Goal: Check status: Check status

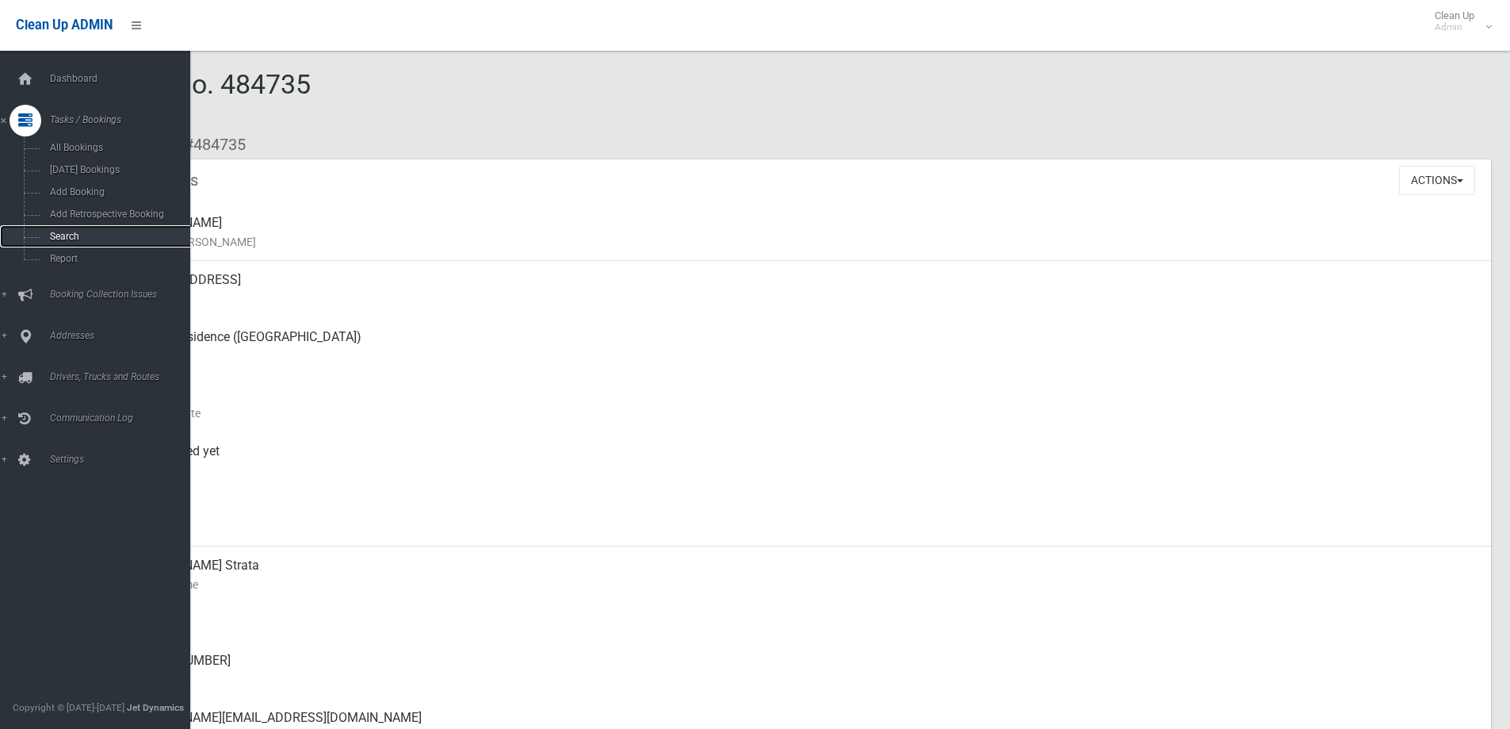
click at [96, 233] on span "Search" at bounding box center [117, 236] width 144 height 11
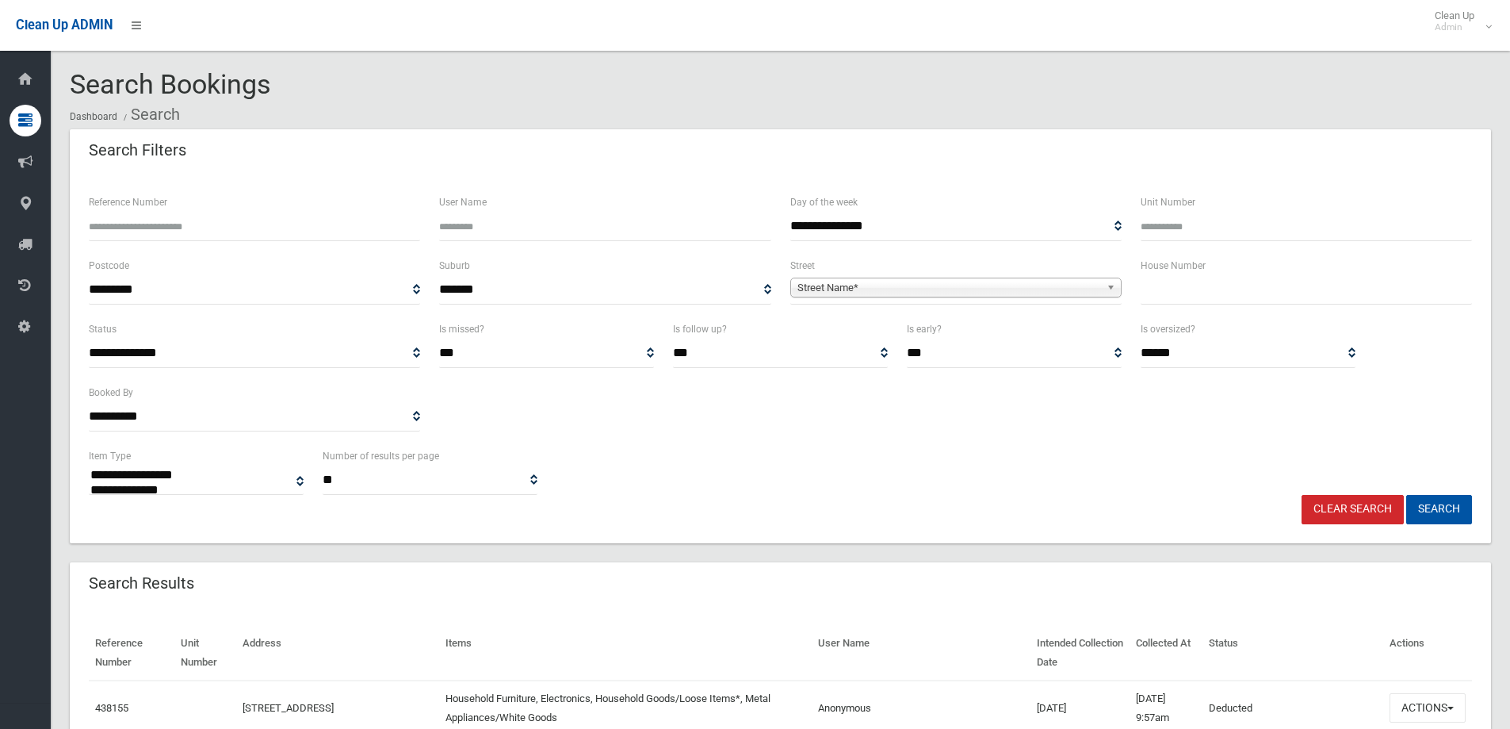
select select
click at [219, 228] on input "Reference Number" at bounding box center [254, 226] width 331 height 29
type input "******"
click at [1419, 504] on button "Search" at bounding box center [1439, 509] width 66 height 29
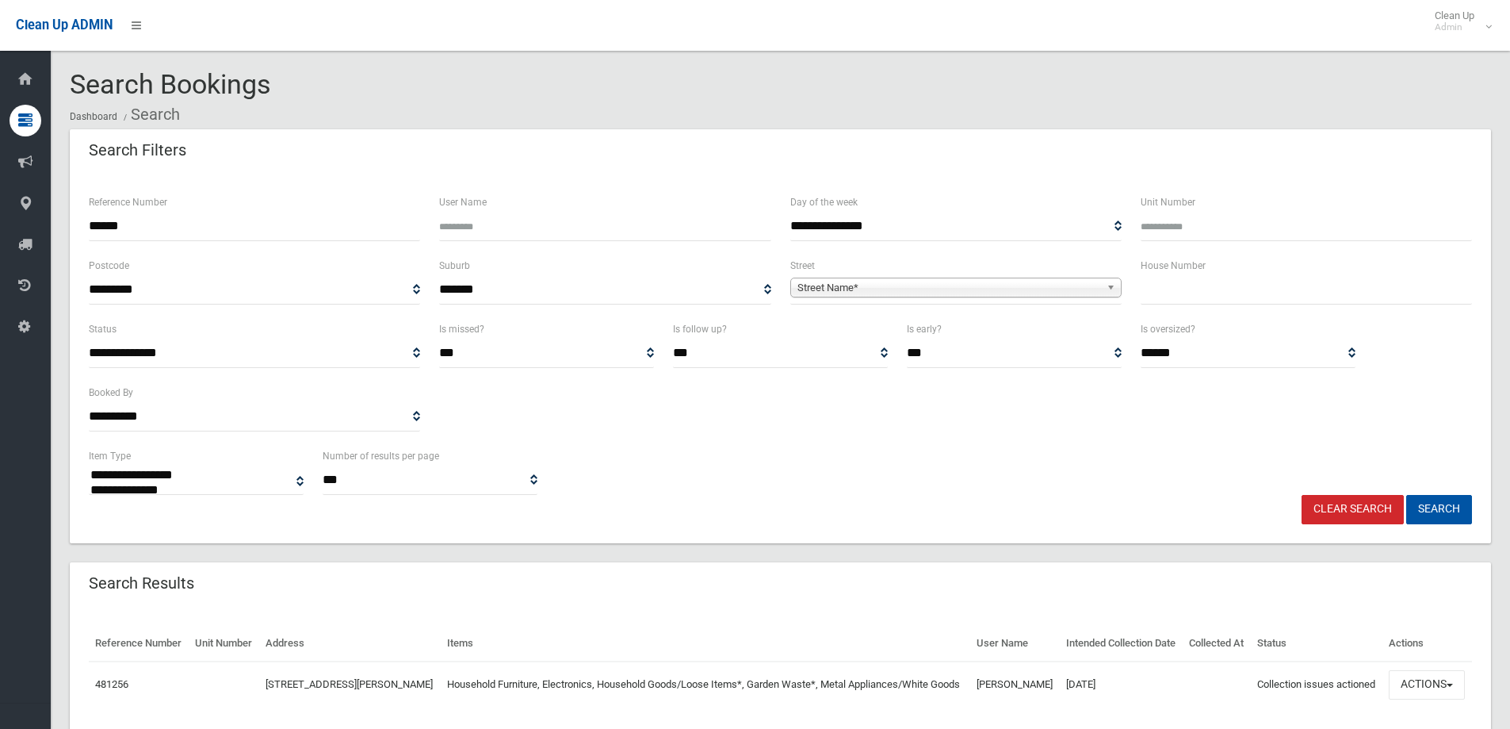
select select
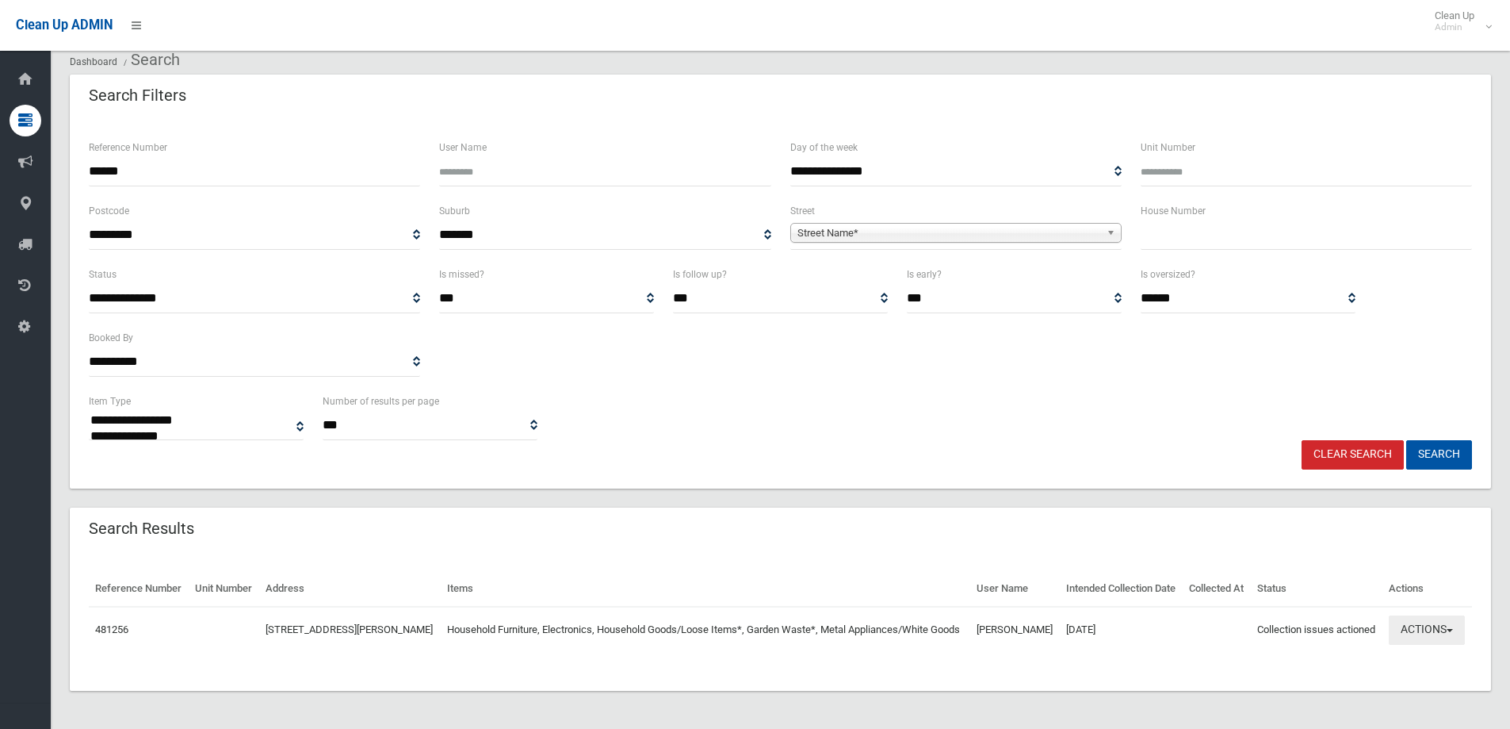
click at [1415, 637] on button "Actions" at bounding box center [1427, 629] width 76 height 29
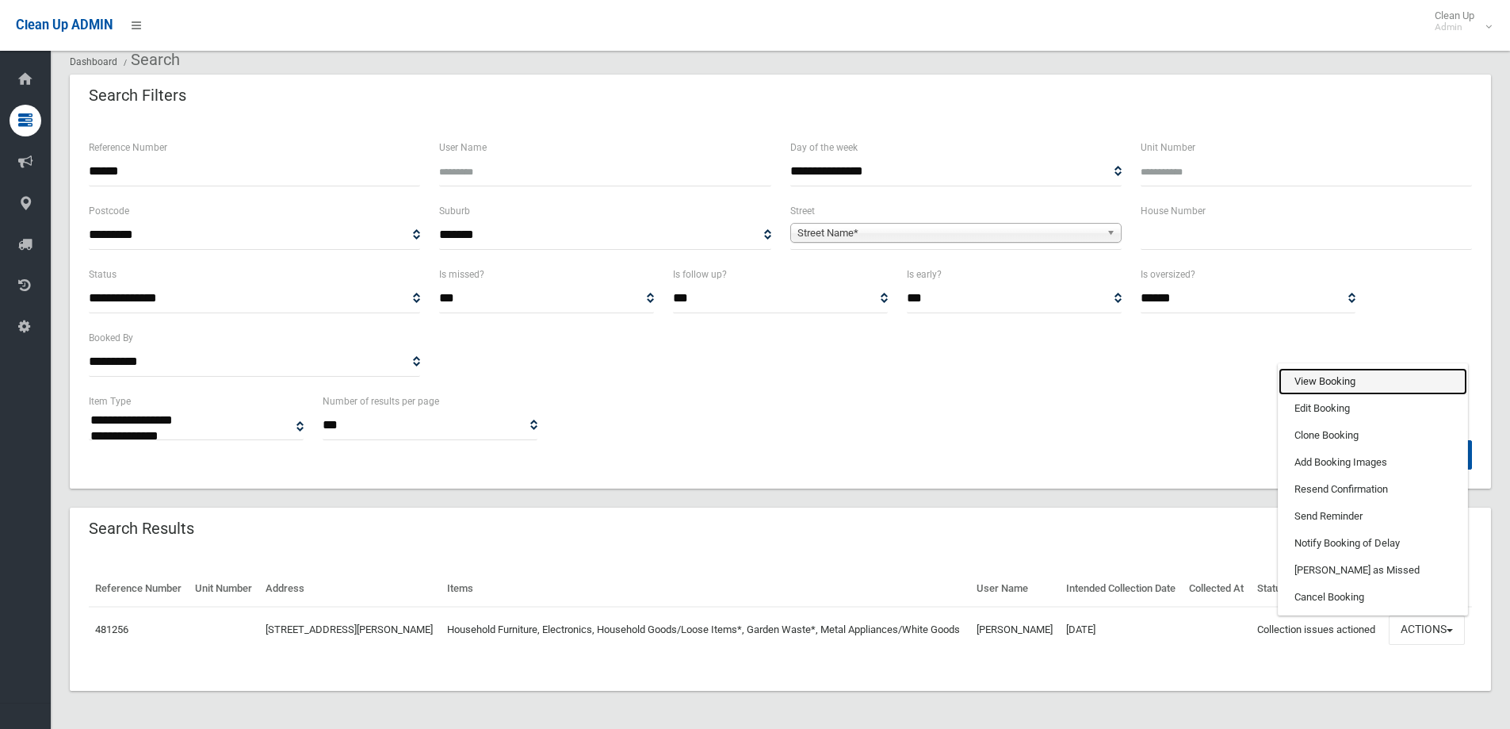
click at [1325, 374] on link "View Booking" at bounding box center [1373, 381] width 189 height 27
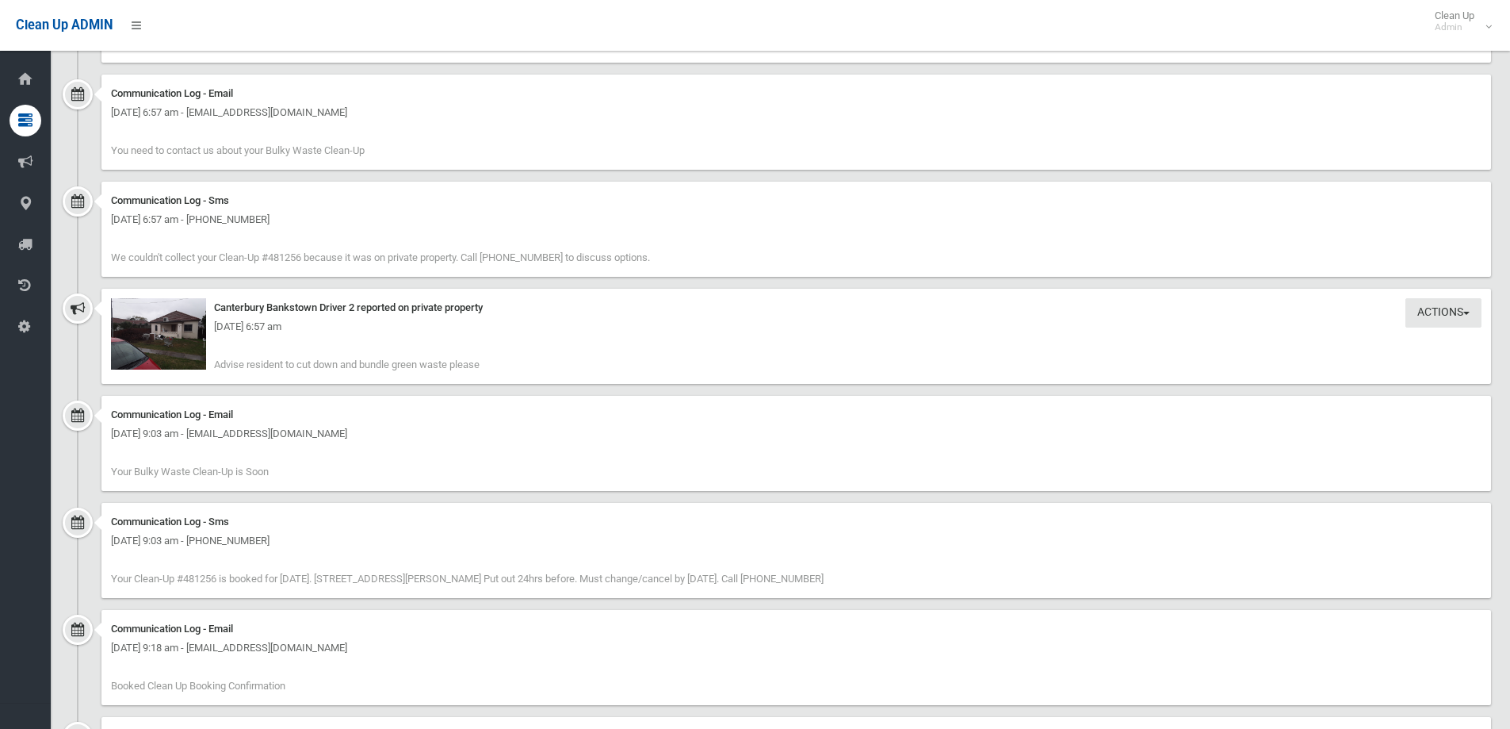
scroll to position [1586, 0]
click at [182, 348] on img at bounding box center [158, 332] width 95 height 71
click at [174, 347] on img at bounding box center [158, 332] width 95 height 71
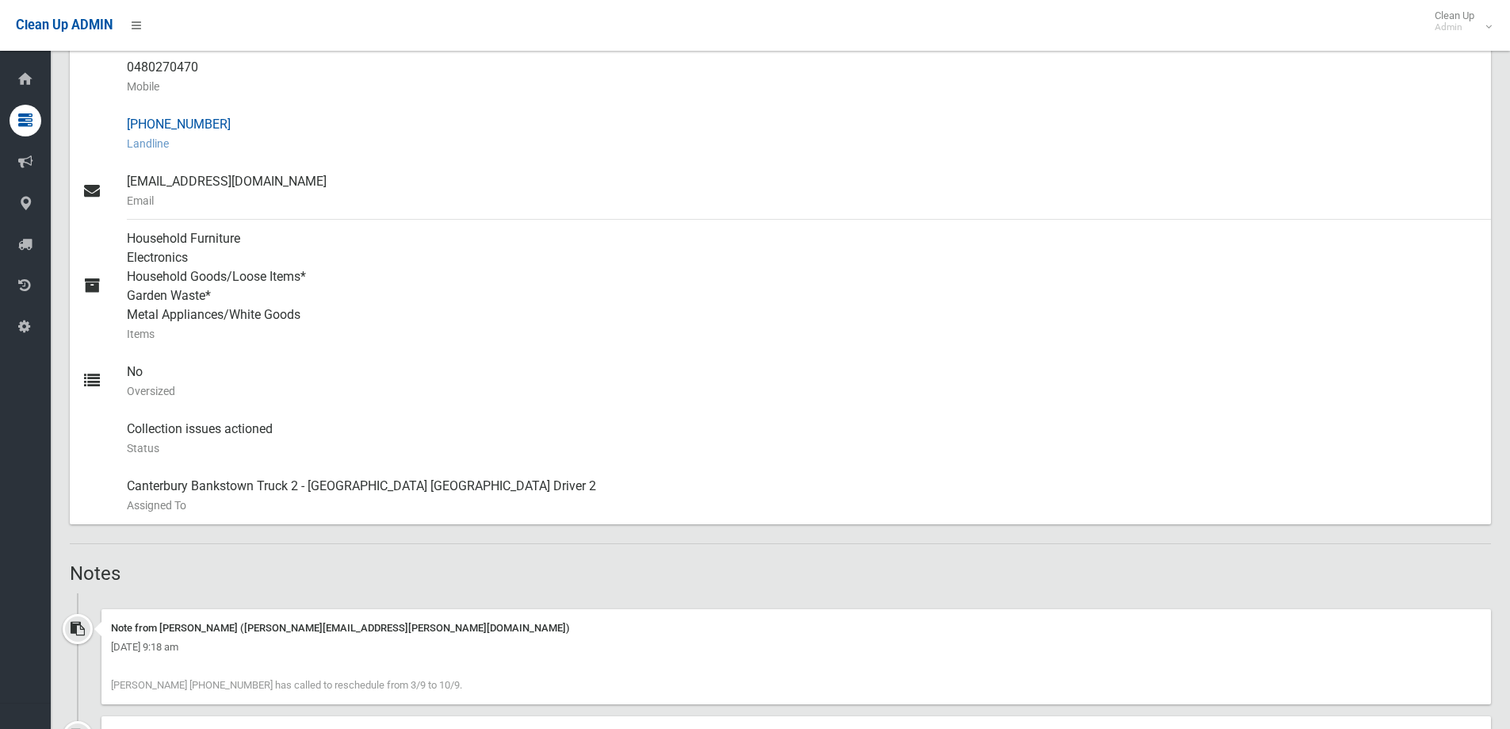
scroll to position [0, 0]
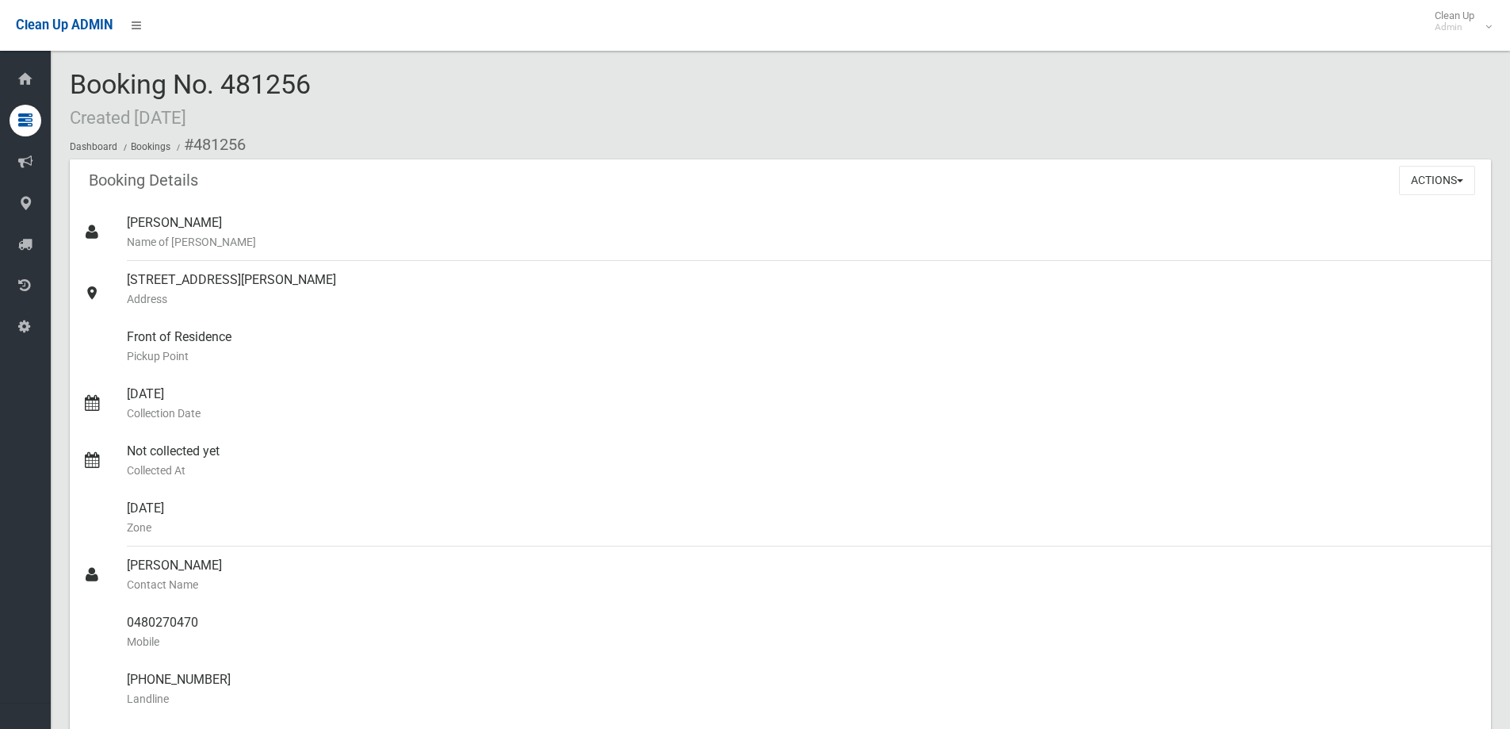
drag, startPoint x: 228, startPoint y: 87, endPoint x: 319, endPoint y: 83, distance: 90.5
click at [319, 83] on div "Booking No. 481256 Created 26/08/2025 Dashboard Bookings #481256" at bounding box center [781, 115] width 1422 height 90
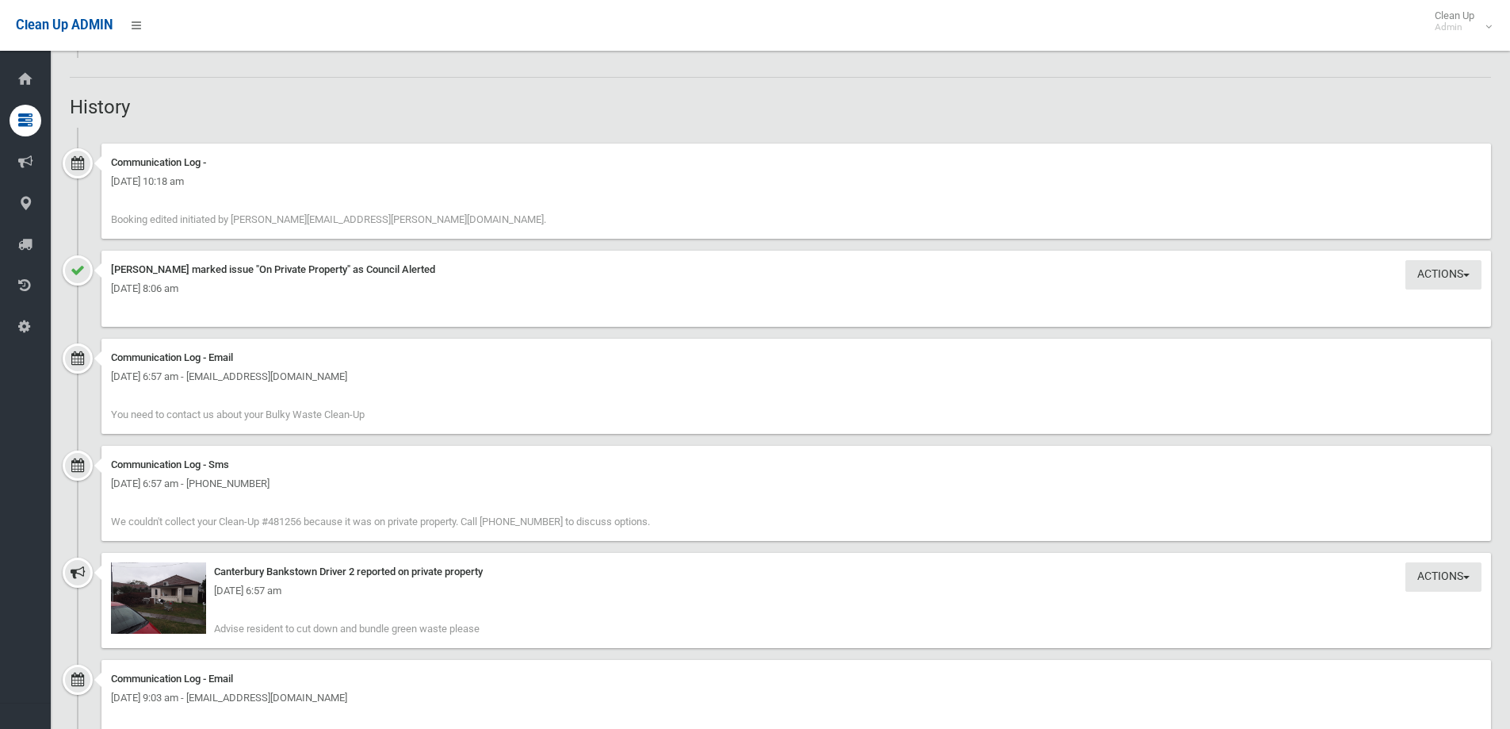
scroll to position [1348, 0]
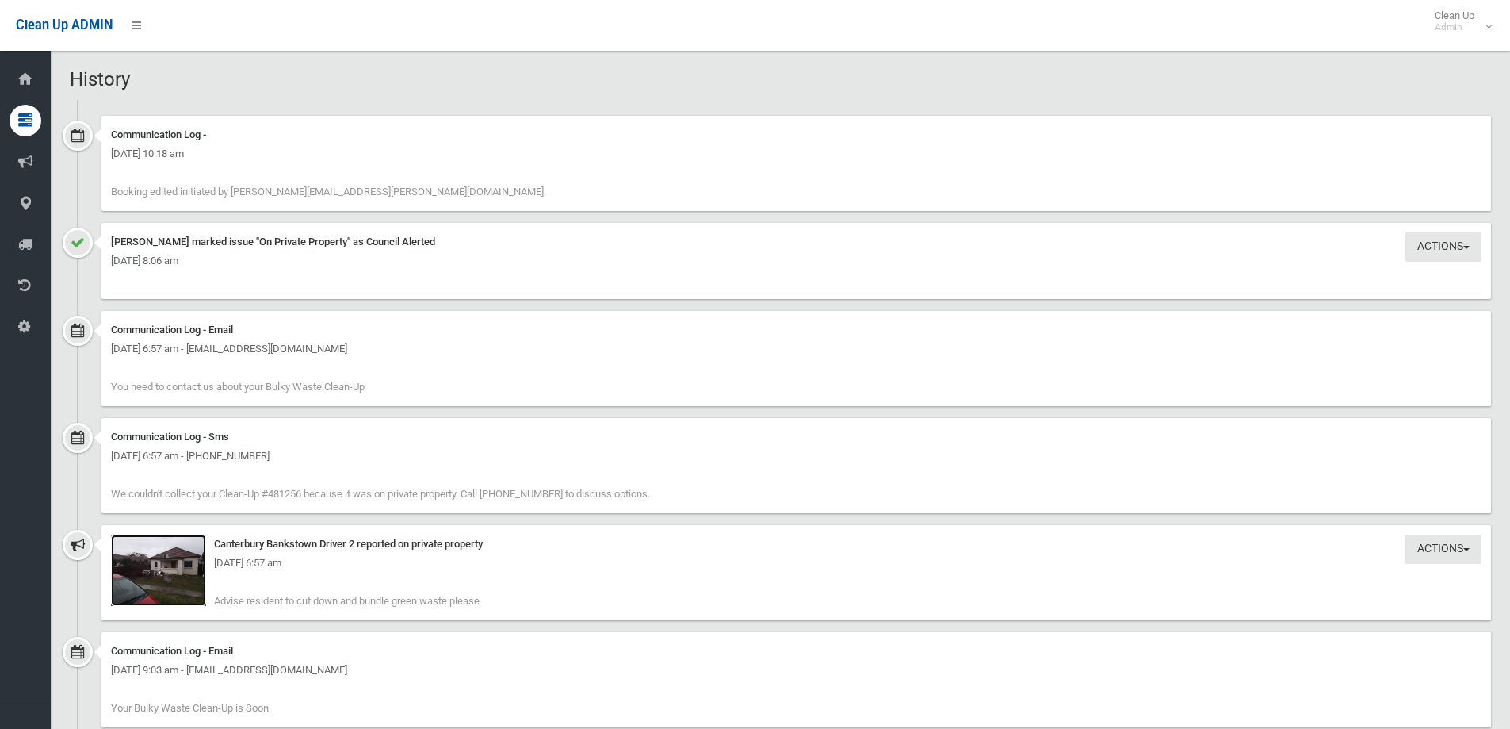
click at [184, 587] on img at bounding box center [158, 569] width 95 height 71
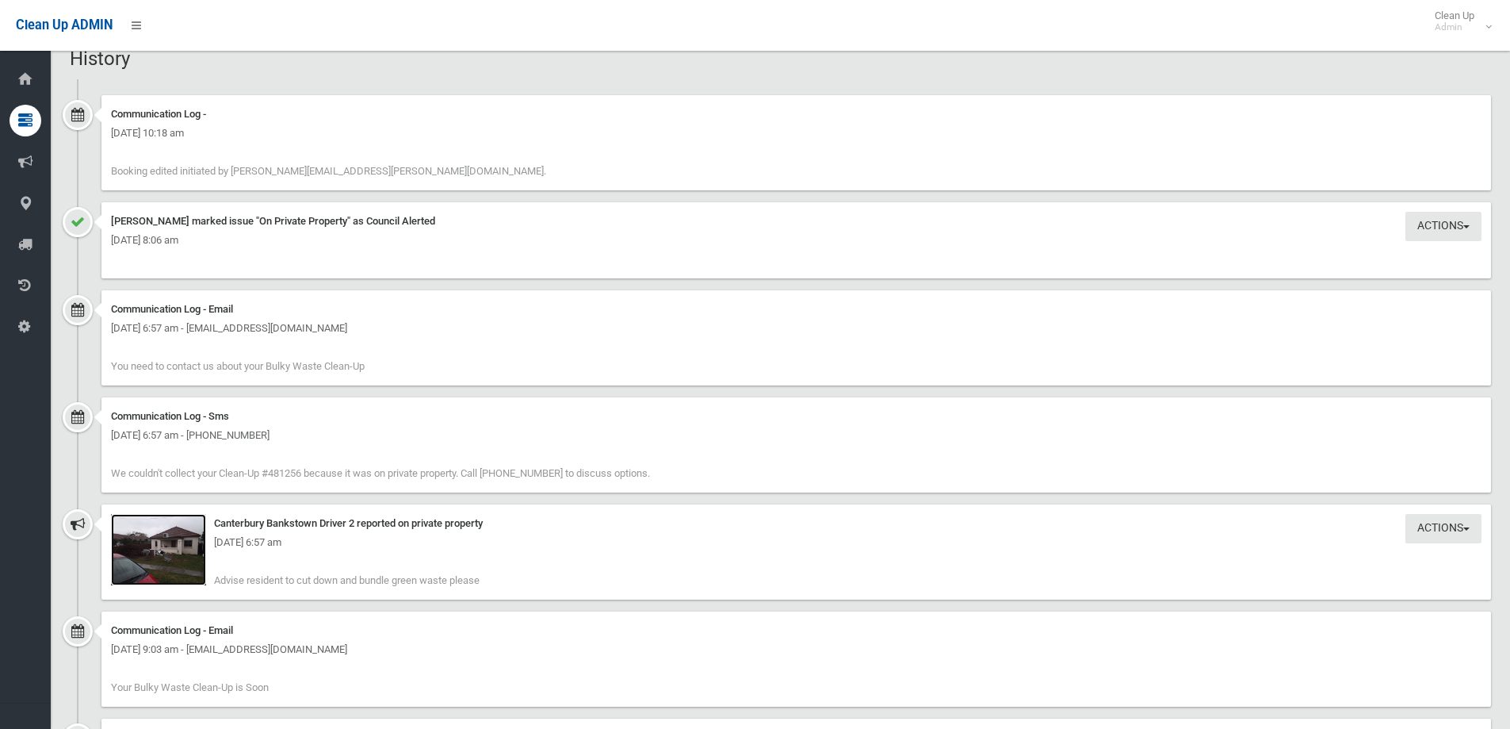
scroll to position [1744, 0]
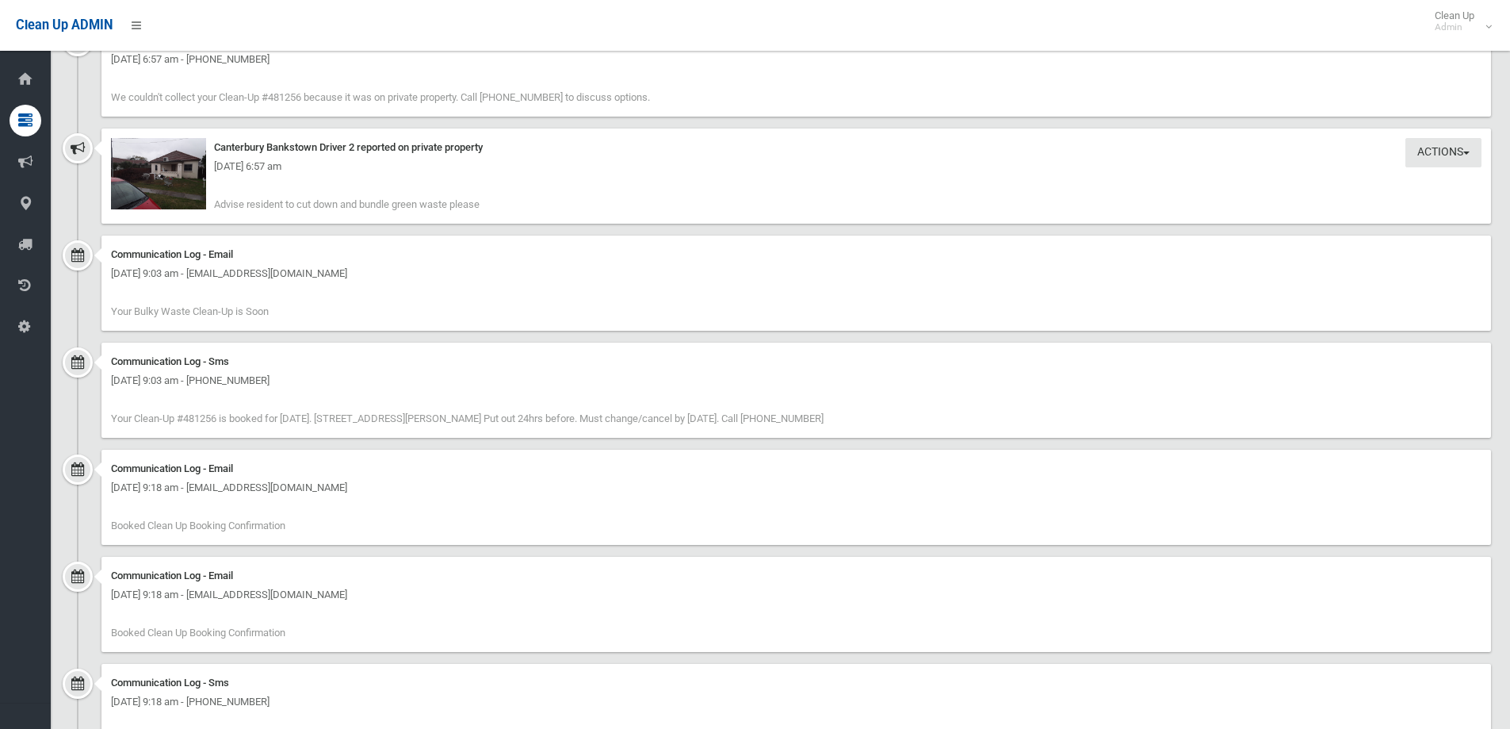
click at [185, 173] on div "Wednesday 10th September 2025 - 6:57 am" at bounding box center [796, 166] width 1371 height 19
click at [155, 190] on img at bounding box center [158, 173] width 95 height 71
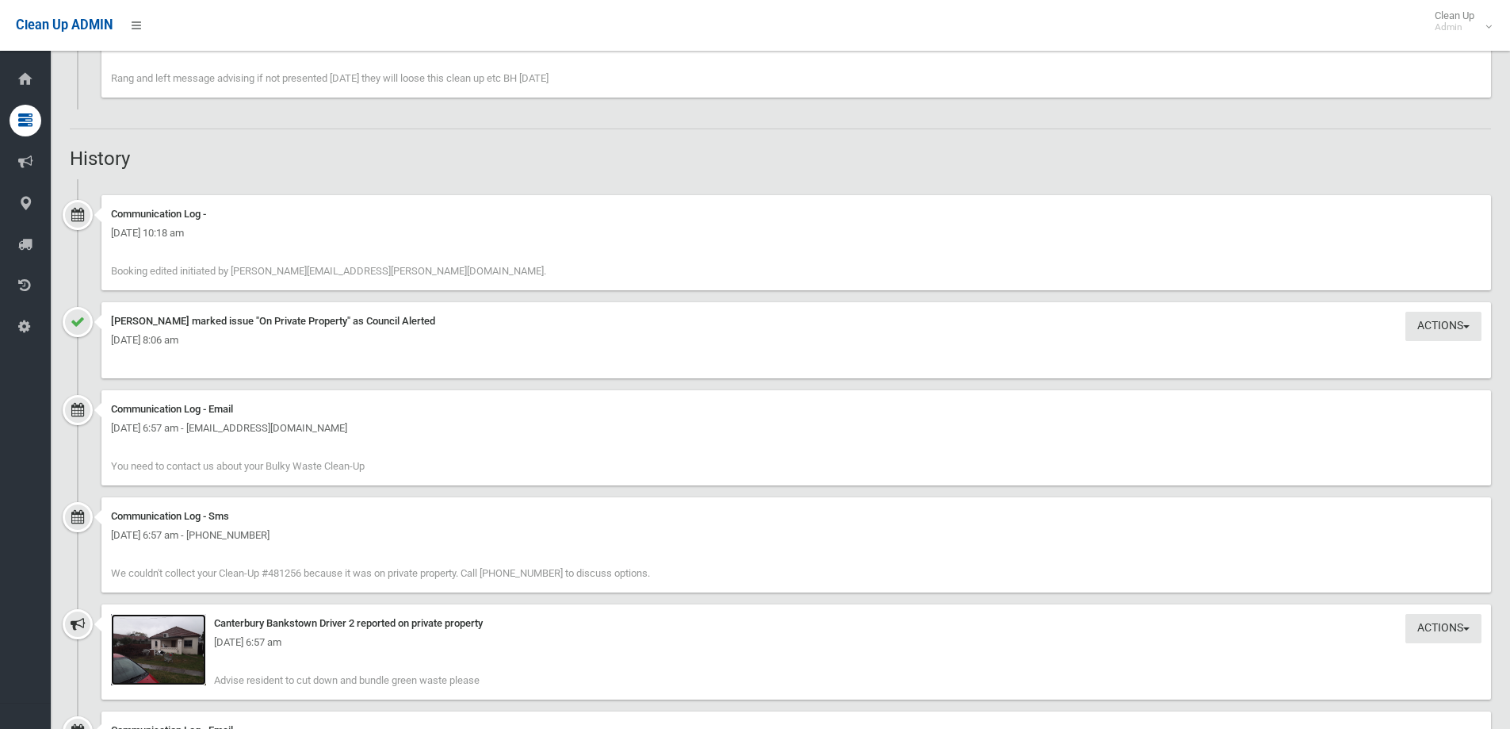
scroll to position [1586, 0]
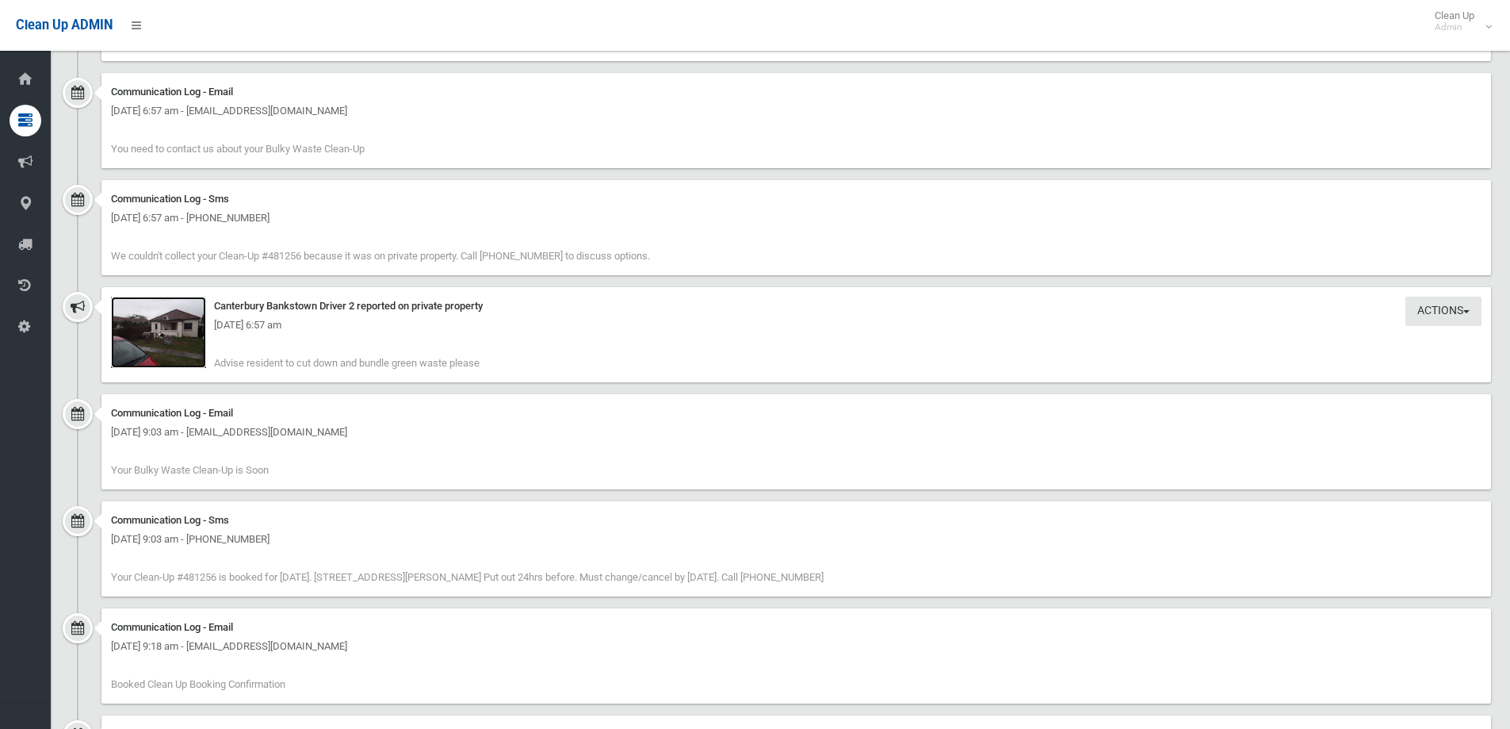
click at [155, 338] on img at bounding box center [158, 332] width 95 height 71
